Goal: Navigation & Orientation: Find specific page/section

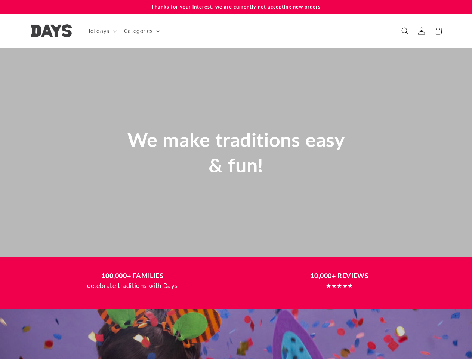
click at [236, 179] on div "We make traditions easy & fun!" at bounding box center [236, 152] width 254 height 80
click at [101, 31] on span "Holidays" at bounding box center [97, 31] width 23 height 7
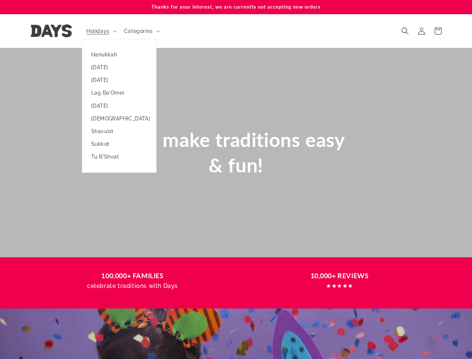
click at [141, 31] on span "Categories" at bounding box center [138, 31] width 29 height 7
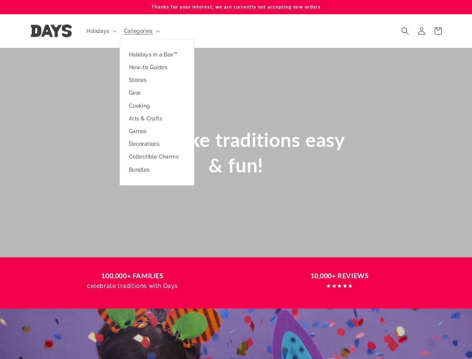
click at [405, 31] on icon "Search" at bounding box center [404, 30] width 7 height 7
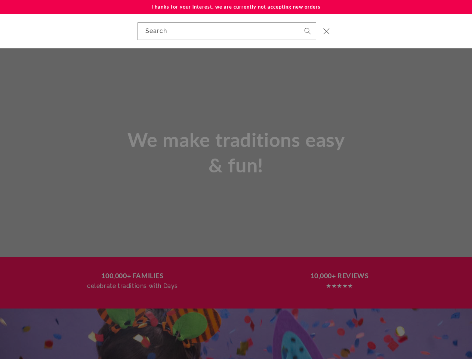
click at [406, 39] on div "Search" at bounding box center [236, 31] width 472 height 34
